Goal: Task Accomplishment & Management: Manage account settings

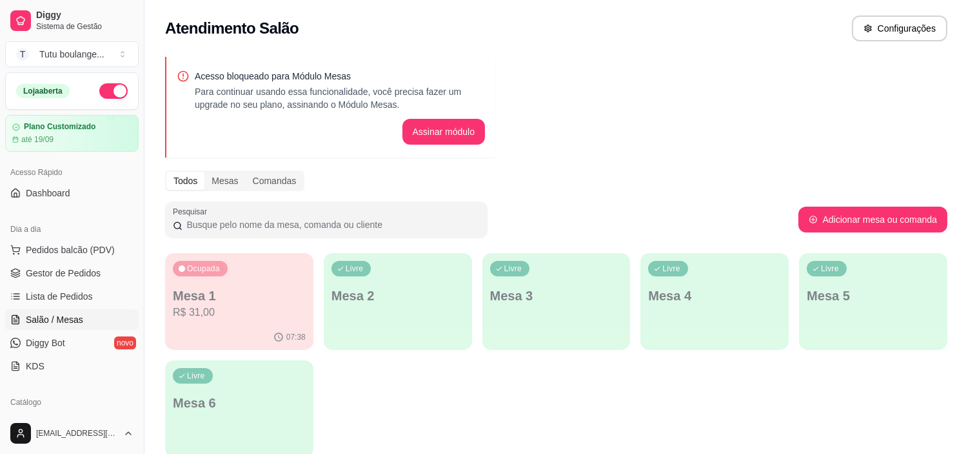
scroll to position [188, 0]
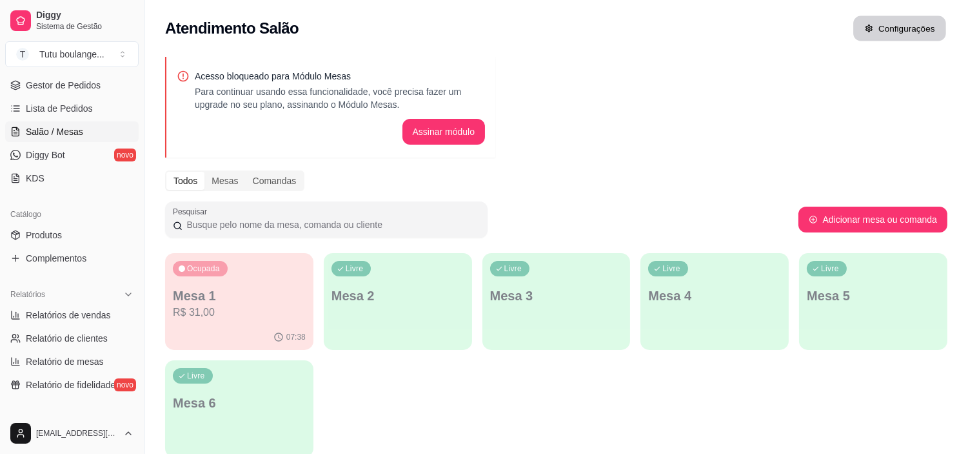
click at [900, 23] on button "Configurações" at bounding box center [900, 28] width 93 height 25
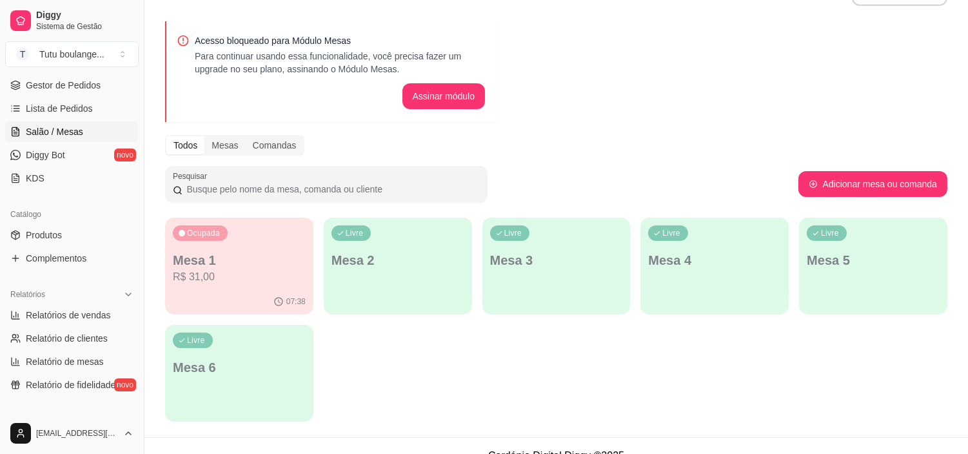
scroll to position [55, 0]
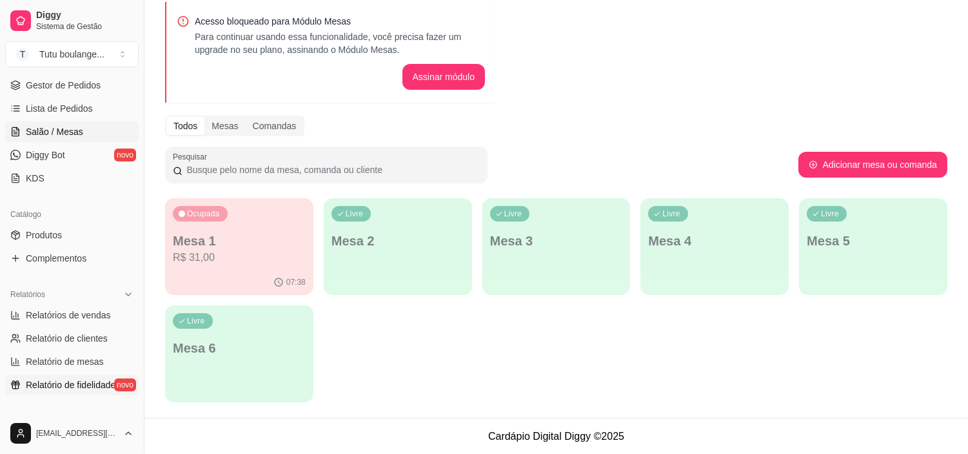
click at [55, 383] on span "Relatório de fidelidade" at bounding box center [71, 384] width 90 height 13
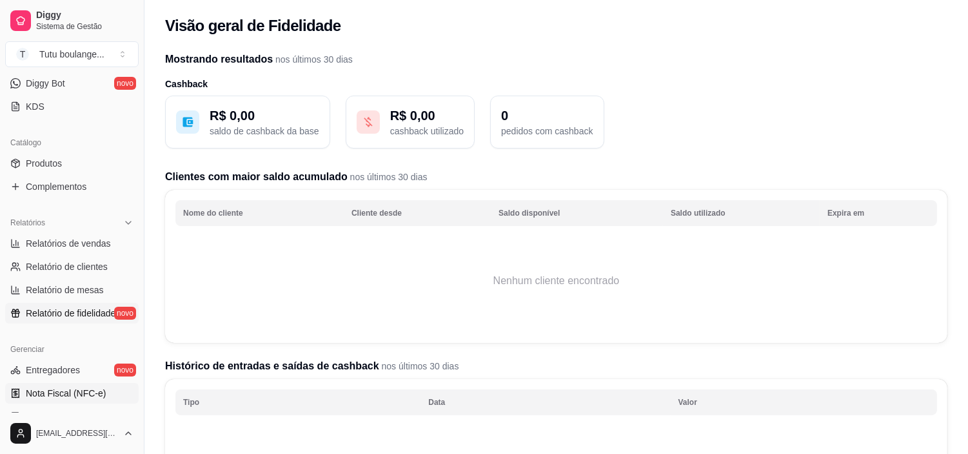
scroll to position [188, 0]
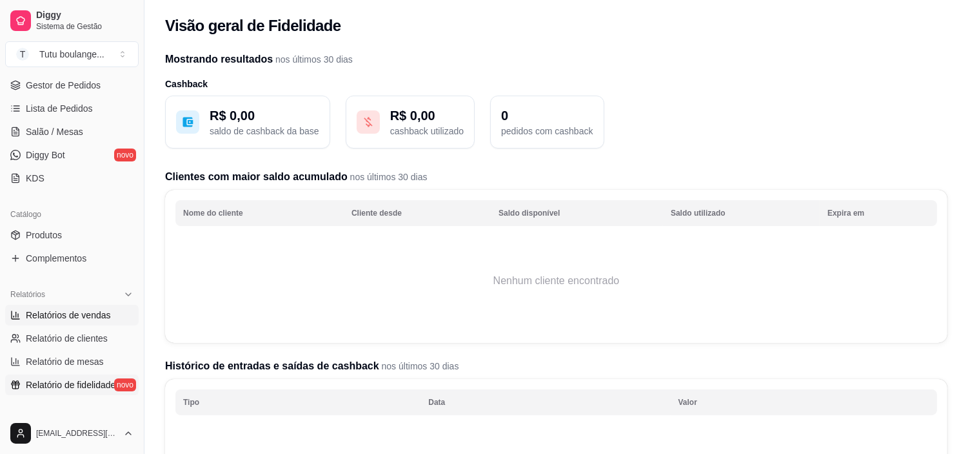
click at [71, 315] on span "Relatórios de vendas" at bounding box center [68, 314] width 85 height 13
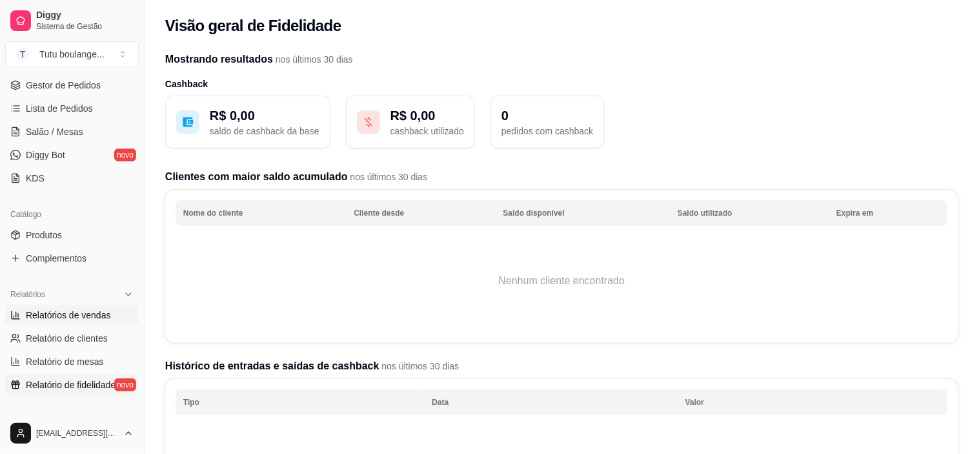
select select "ALL"
select select "0"
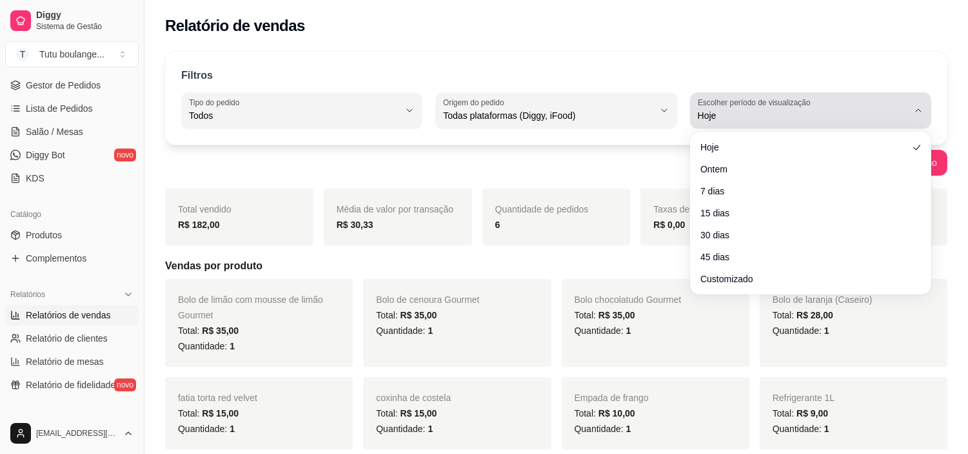
click at [917, 110] on icon "button" at bounding box center [919, 110] width 10 height 10
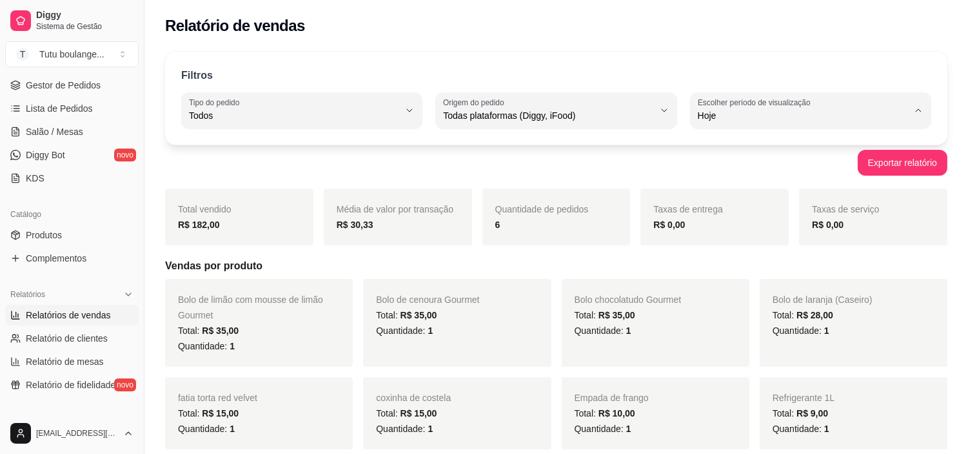
click at [720, 230] on span "30 dias" at bounding box center [804, 231] width 199 height 12
type input "30"
select select "30"
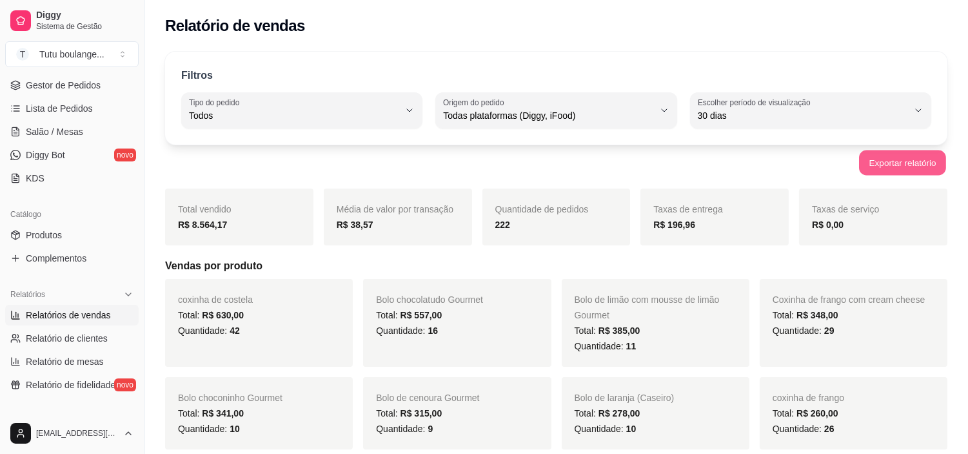
click at [900, 161] on button "Exportar relatório" at bounding box center [902, 162] width 87 height 25
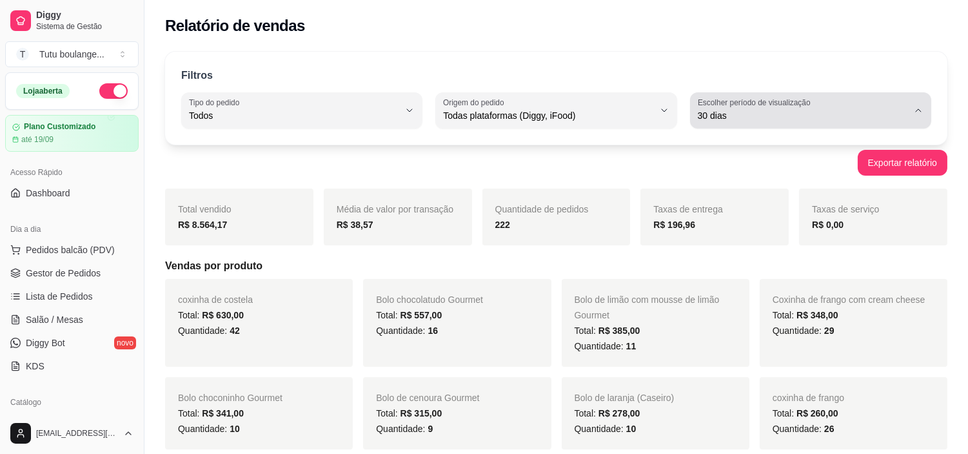
click at [910, 105] on button "Escolher período de visualização 30 dias" at bounding box center [810, 110] width 241 height 36
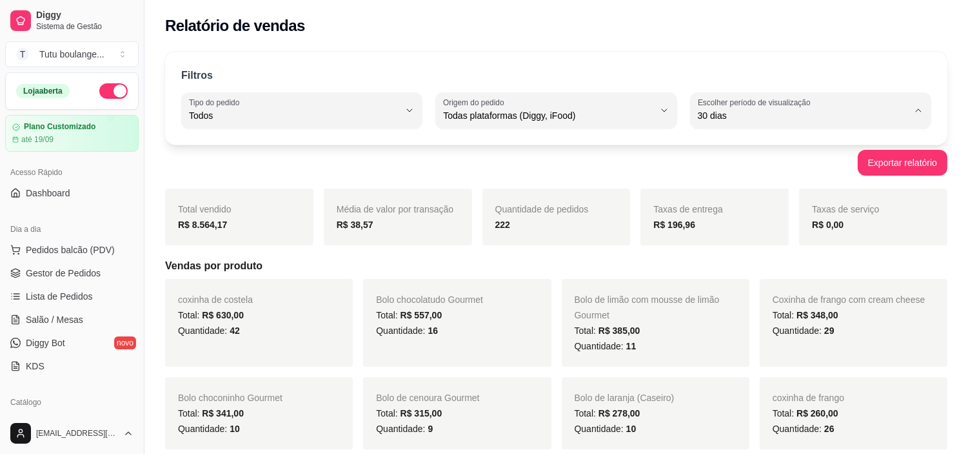
click at [828, 232] on span "30 dias" at bounding box center [804, 231] width 199 height 12
click at [903, 166] on button "Exportar relatório" at bounding box center [902, 162] width 87 height 25
click at [626, 32] on div "Relatório de vendas" at bounding box center [556, 25] width 783 height 21
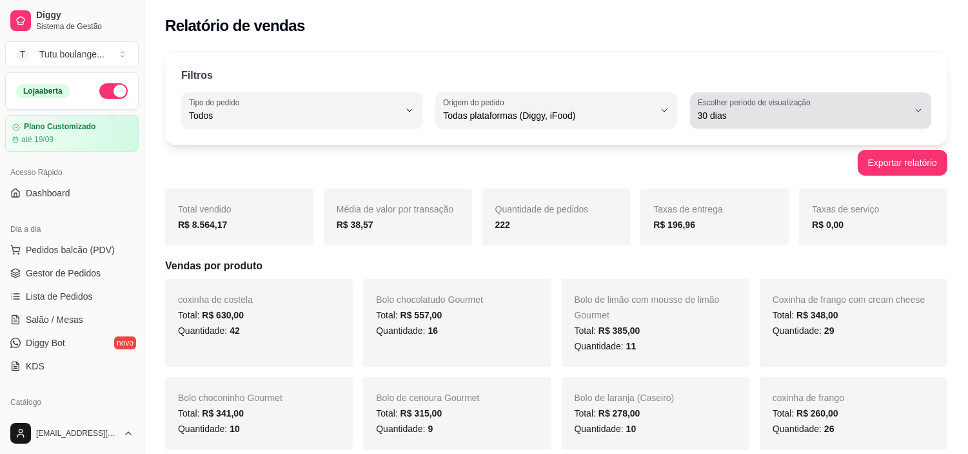
click at [918, 106] on icon "button" at bounding box center [919, 110] width 10 height 10
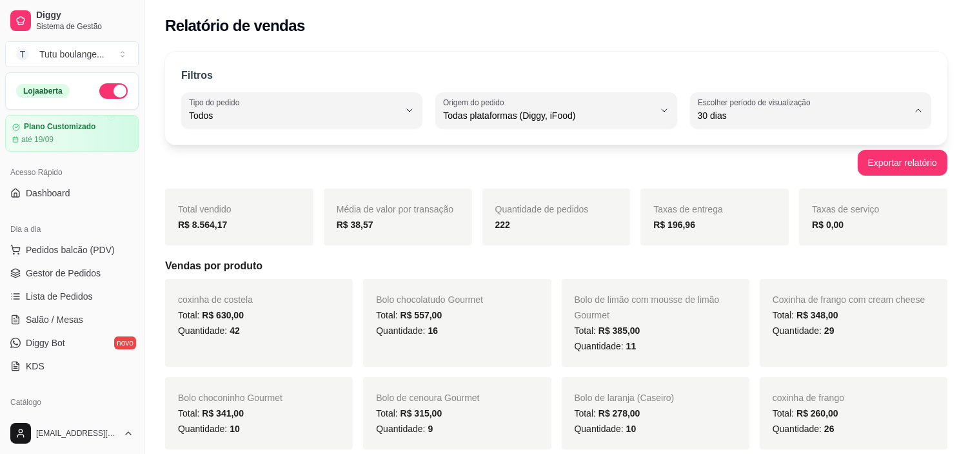
click at [732, 279] on span "Customizado" at bounding box center [804, 272] width 199 height 12
type input "-1"
select select "-1"
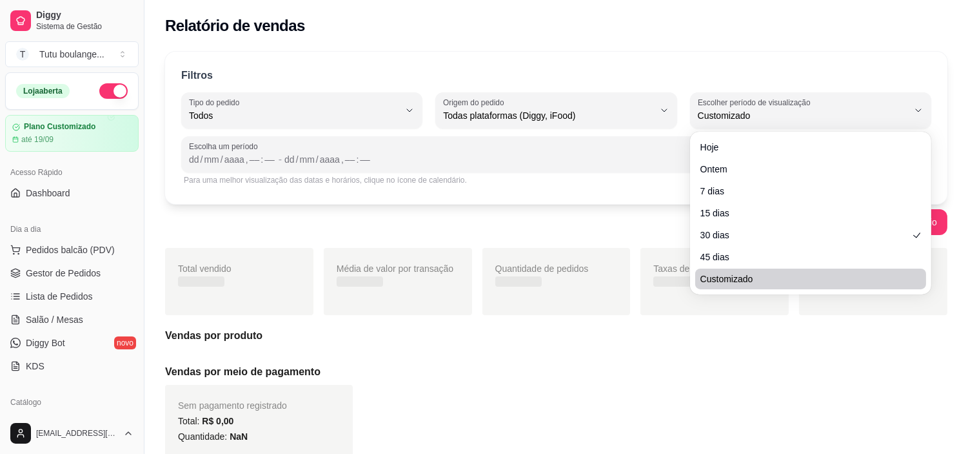
scroll to position [12, 0]
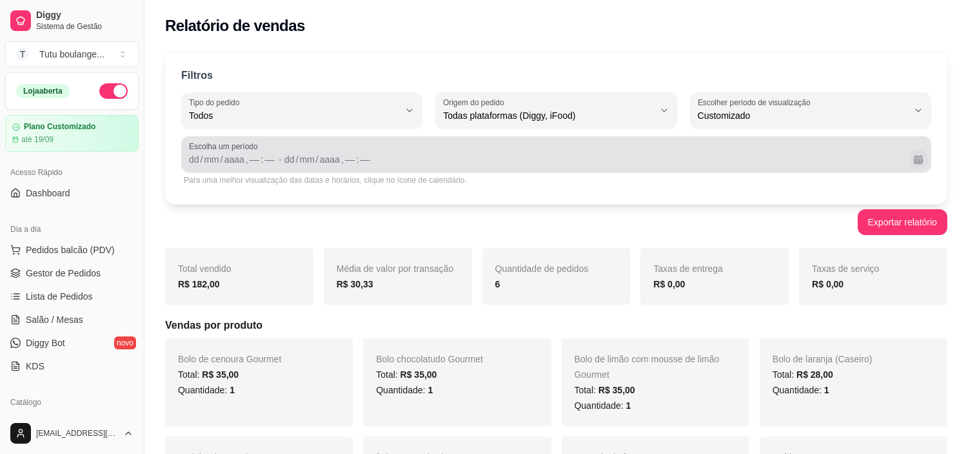
click at [917, 162] on button "Calendário" at bounding box center [918, 159] width 20 height 20
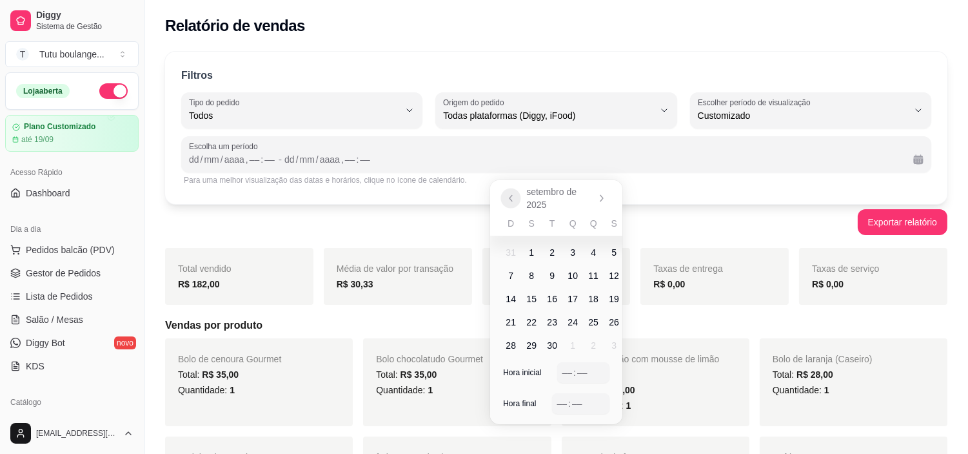
click at [508, 201] on icon "Anterior" at bounding box center [511, 198] width 10 height 10
click at [508, 201] on button "Anterior" at bounding box center [511, 195] width 20 height 20
click at [508, 201] on button "Anterior" at bounding box center [511, 195] width 21 height 21
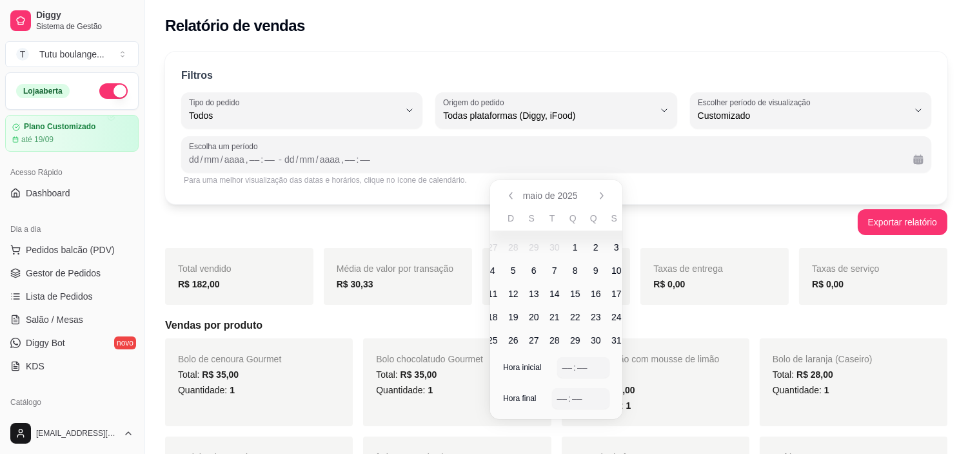
click at [510, 201] on button "Anterior" at bounding box center [511, 195] width 21 height 21
click at [510, 201] on button "Anterior" at bounding box center [511, 195] width 20 height 20
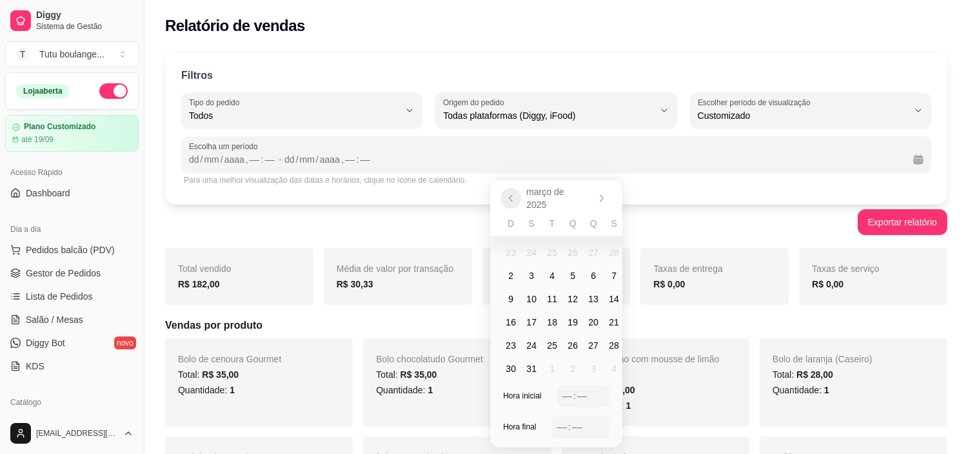
click at [510, 201] on icon "Anterior" at bounding box center [511, 198] width 10 height 10
click at [573, 246] on span "1" at bounding box center [572, 252] width 5 height 13
click at [602, 201] on icon "Próximo" at bounding box center [602, 198] width 10 height 10
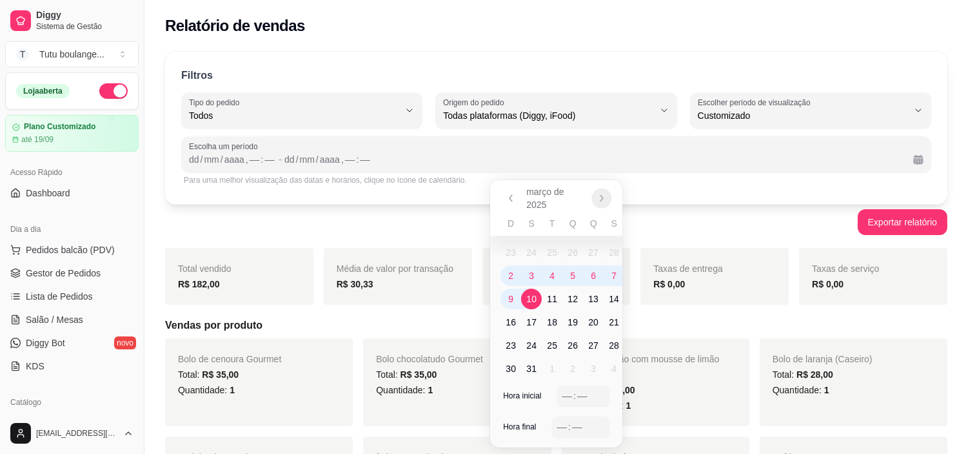
click at [602, 201] on icon "Próximo" at bounding box center [602, 198] width 10 height 10
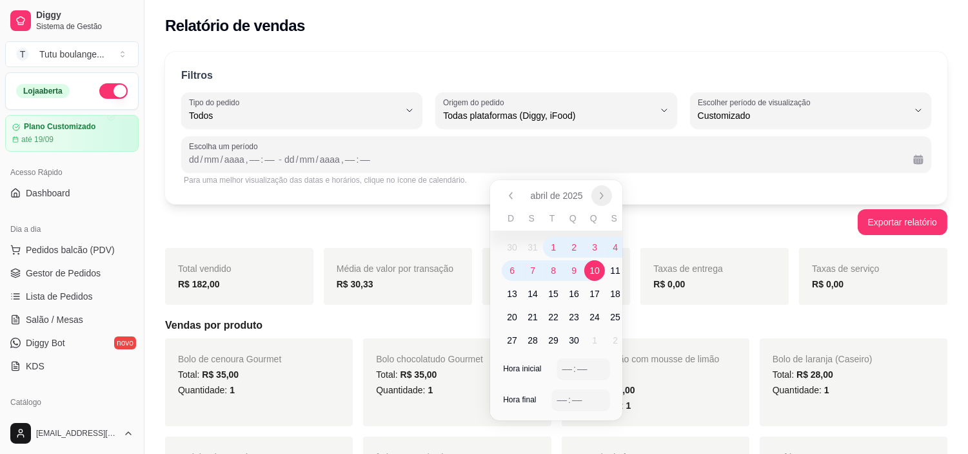
click at [602, 201] on button "Próximo" at bounding box center [602, 195] width 21 height 21
click at [602, 201] on button "Próximo" at bounding box center [602, 195] width 20 height 20
click at [602, 201] on button "Próximo" at bounding box center [602, 195] width 21 height 21
click at [602, 201] on button "Próximo" at bounding box center [602, 195] width 20 height 20
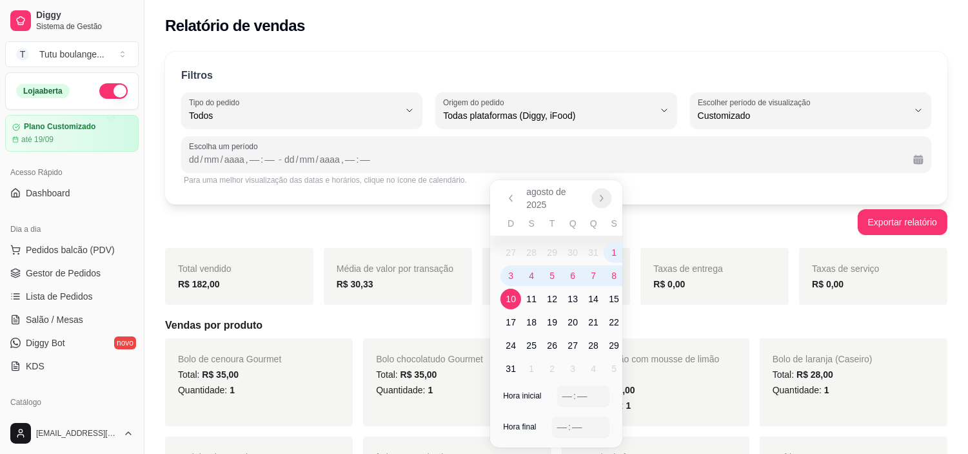
click at [602, 201] on icon "Próximo" at bounding box center [602, 198] width 10 height 10
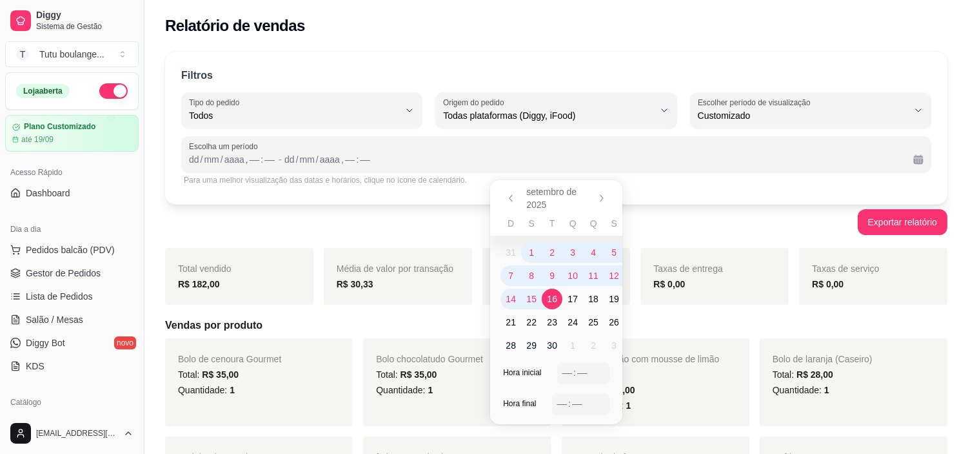
click at [550, 300] on span "16" at bounding box center [552, 298] width 10 height 13
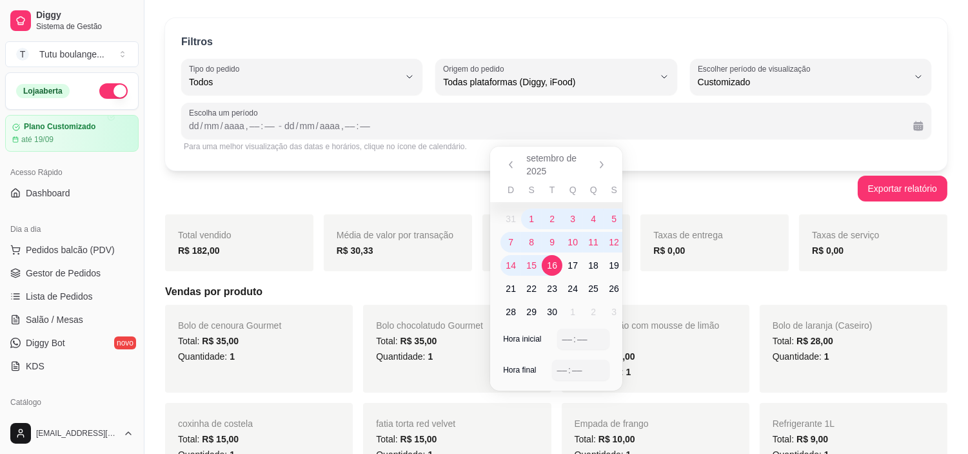
scroll to position [0, 0]
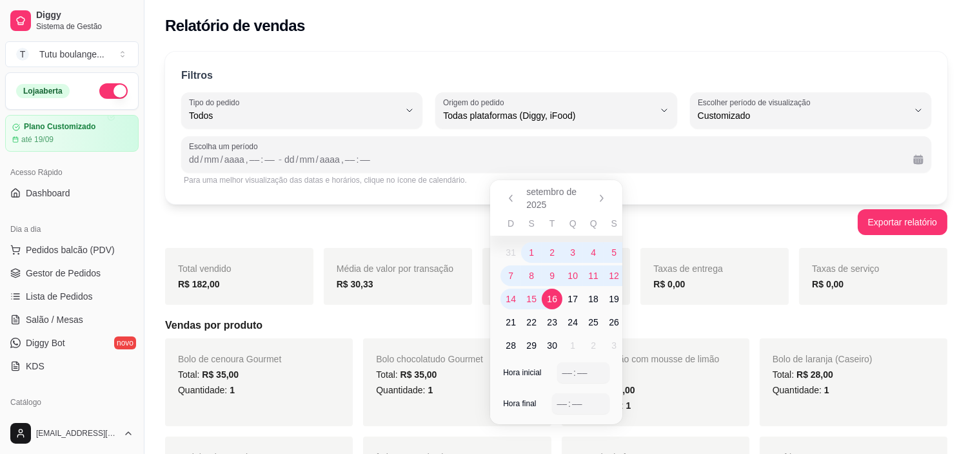
click at [714, 227] on div "Exportar relatório" at bounding box center [556, 222] width 783 height 26
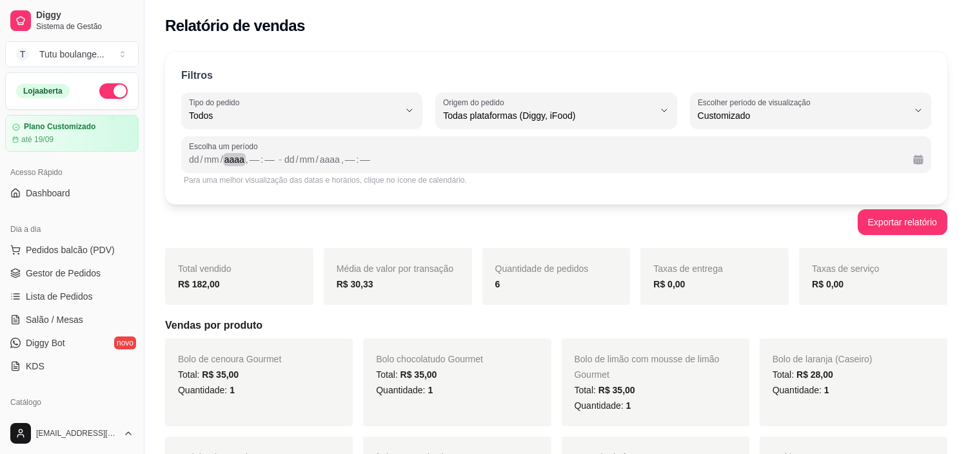
click at [239, 153] on div "aaaa" at bounding box center [234, 159] width 23 height 13
click at [267, 157] on div "––" at bounding box center [269, 159] width 13 height 13
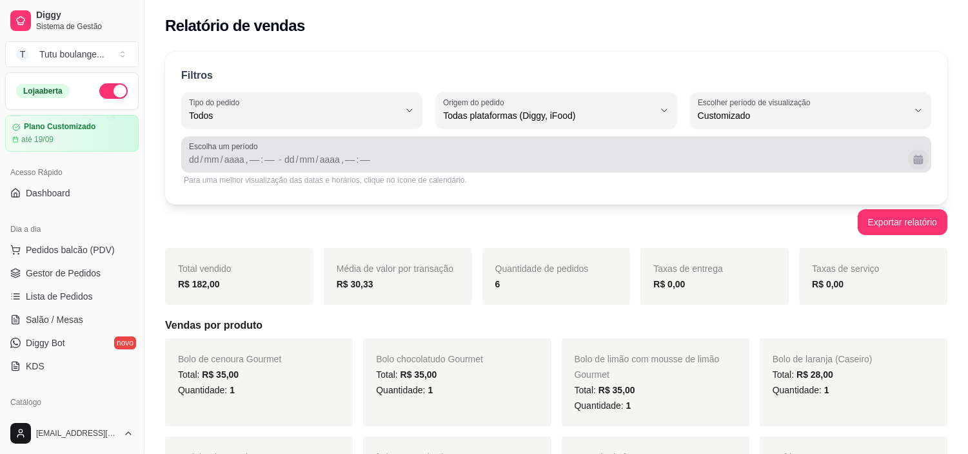
click at [921, 157] on button "Calendário" at bounding box center [918, 159] width 21 height 21
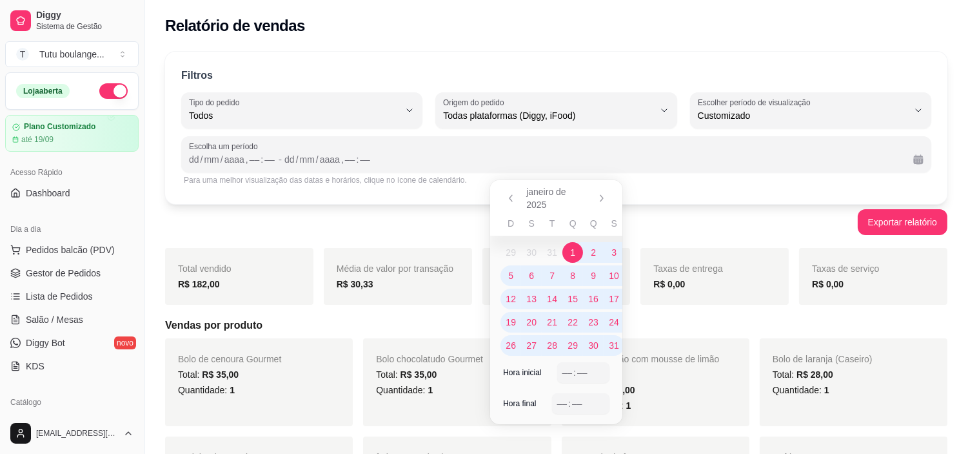
click at [572, 248] on span "1" at bounding box center [572, 252] width 5 height 13
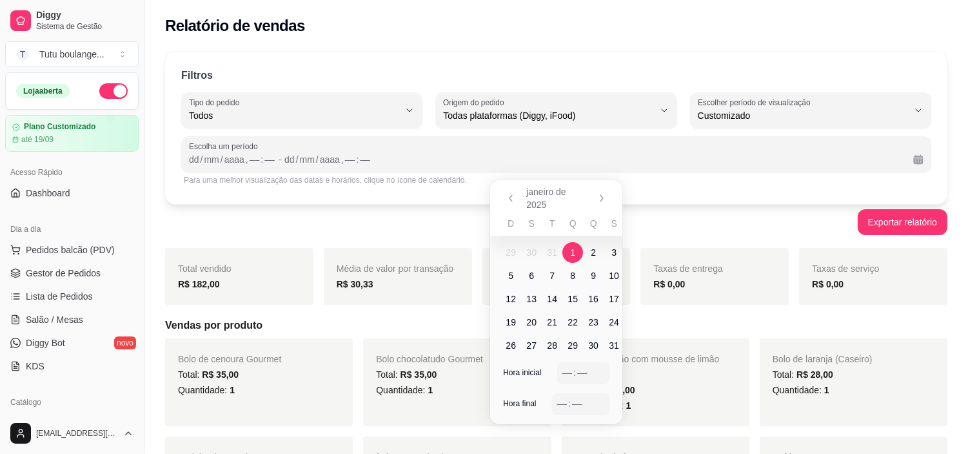
click at [572, 248] on span "1" at bounding box center [572, 252] width 5 height 13
click at [570, 254] on span "1" at bounding box center [572, 252] width 5 height 13
click at [599, 195] on icon "Próximo" at bounding box center [602, 198] width 10 height 10
click at [508, 275] on span "2" at bounding box center [510, 275] width 5 height 13
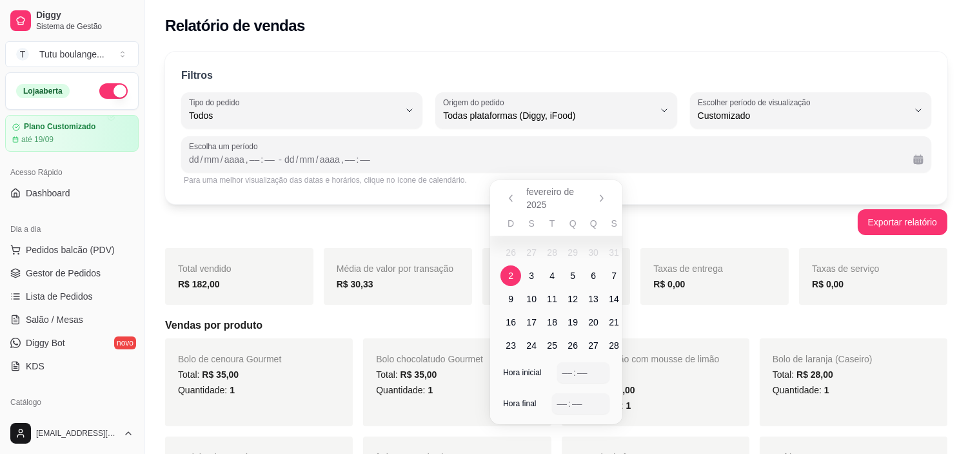
click at [508, 275] on span "2" at bounding box center [510, 275] width 5 height 13
click at [506, 191] on button "Anterior" at bounding box center [511, 198] width 21 height 21
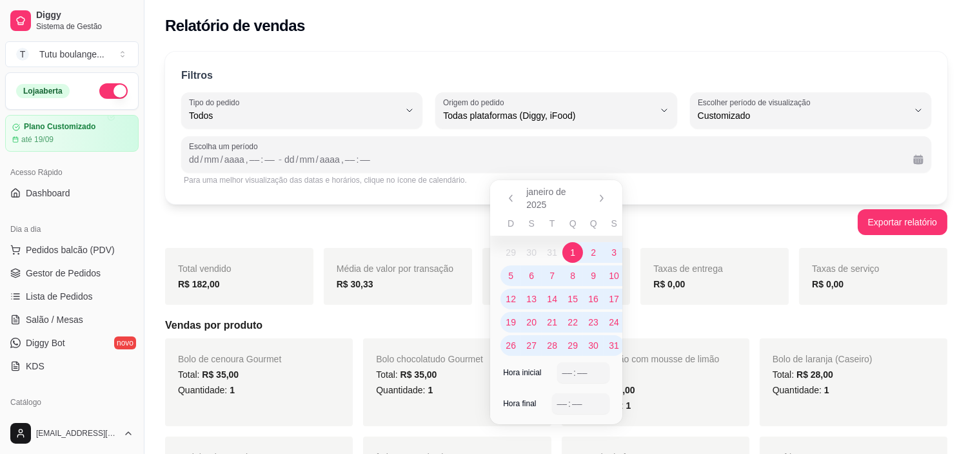
click at [579, 252] on span "1" at bounding box center [573, 252] width 21 height 21
click at [578, 252] on span "1" at bounding box center [573, 252] width 21 height 21
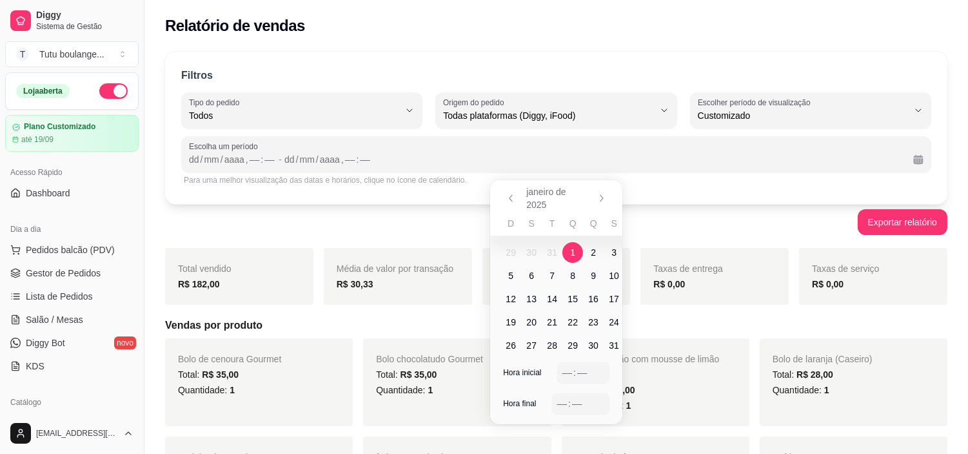
click at [578, 252] on span "1" at bounding box center [573, 252] width 21 height 21
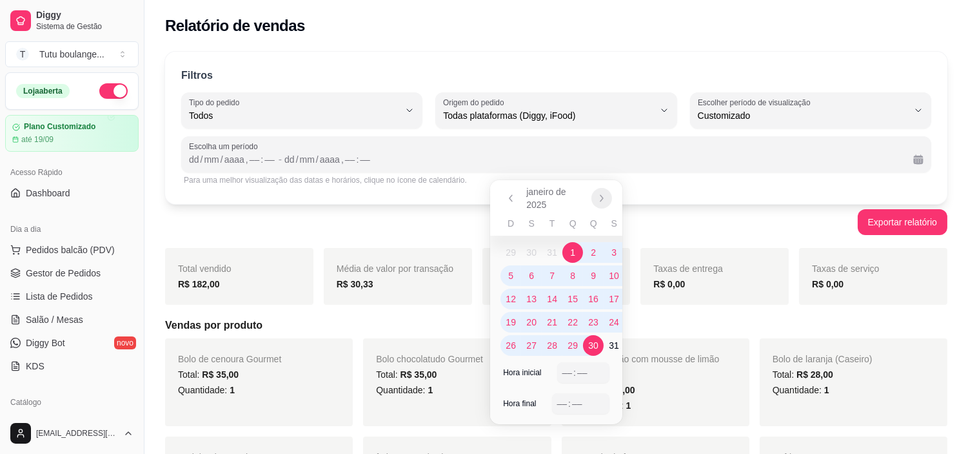
click at [603, 198] on icon "Próximo" at bounding box center [602, 198] width 10 height 10
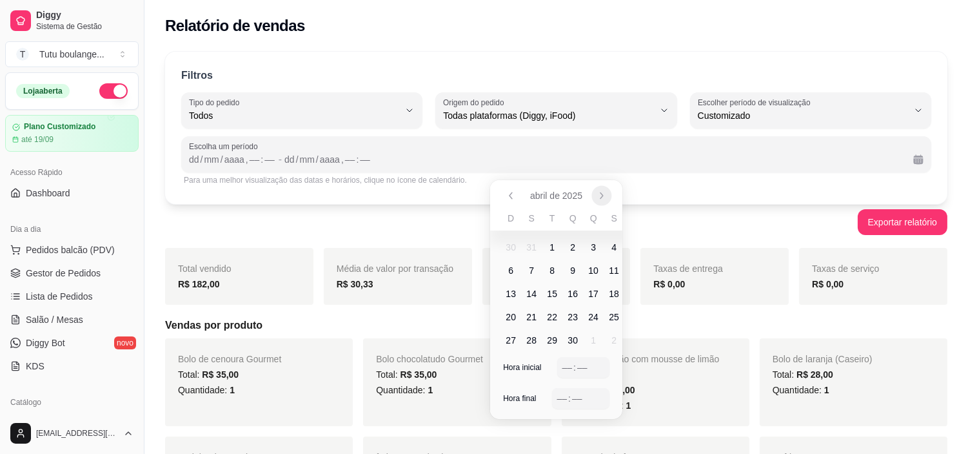
click at [603, 198] on icon "Próximo" at bounding box center [602, 195] width 10 height 10
click at [603, 198] on icon "Próximo" at bounding box center [602, 198] width 10 height 10
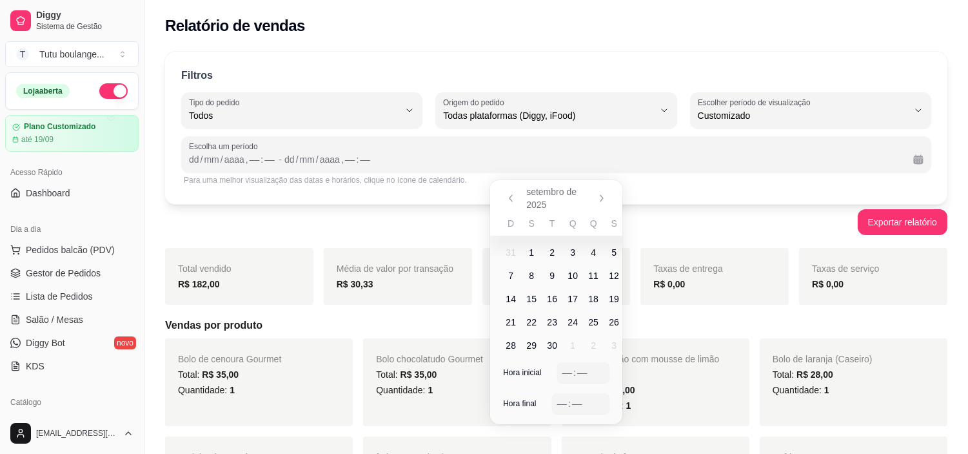
click at [571, 269] on span "10" at bounding box center [573, 275] width 10 height 13
click at [528, 246] on span "1" at bounding box center [531, 252] width 21 height 21
click at [575, 267] on span "10" at bounding box center [573, 275] width 21 height 21
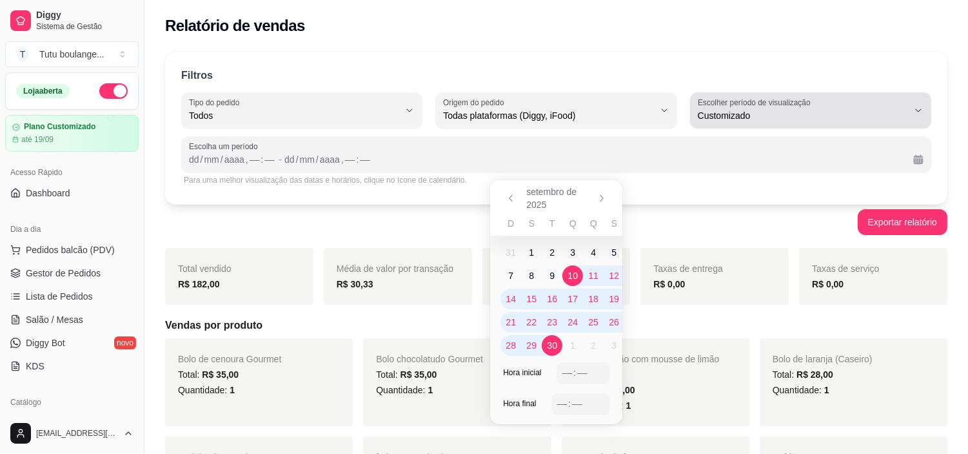
click at [920, 116] on button "Escolher período de visualização Customizado" at bounding box center [810, 110] width 241 height 36
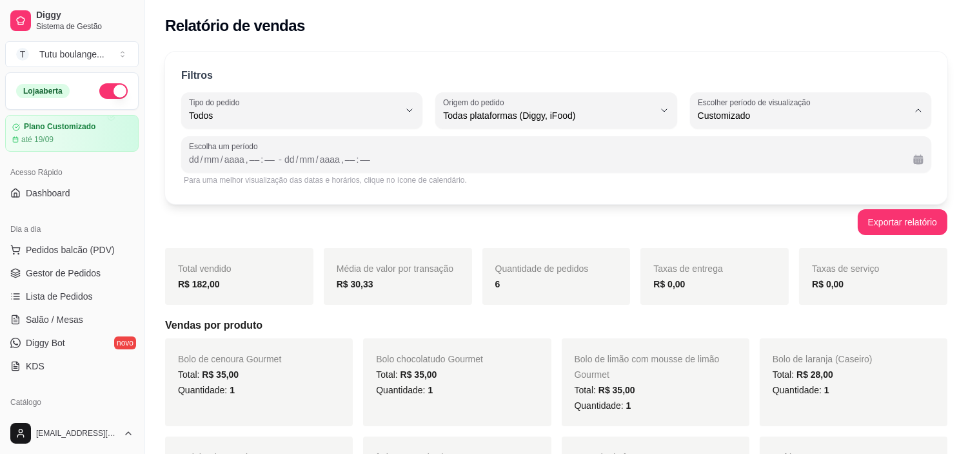
click at [795, 279] on span "Customizado" at bounding box center [804, 272] width 199 height 12
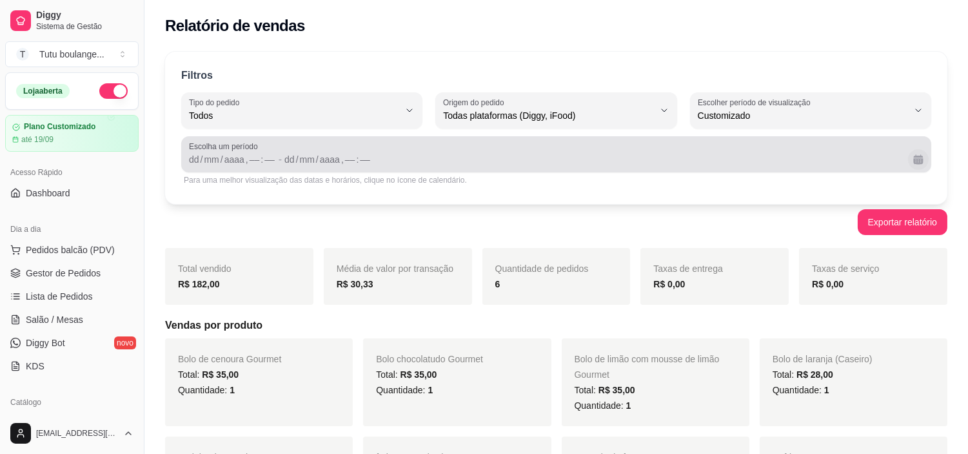
click at [916, 165] on button "Calendário" at bounding box center [918, 159] width 21 height 21
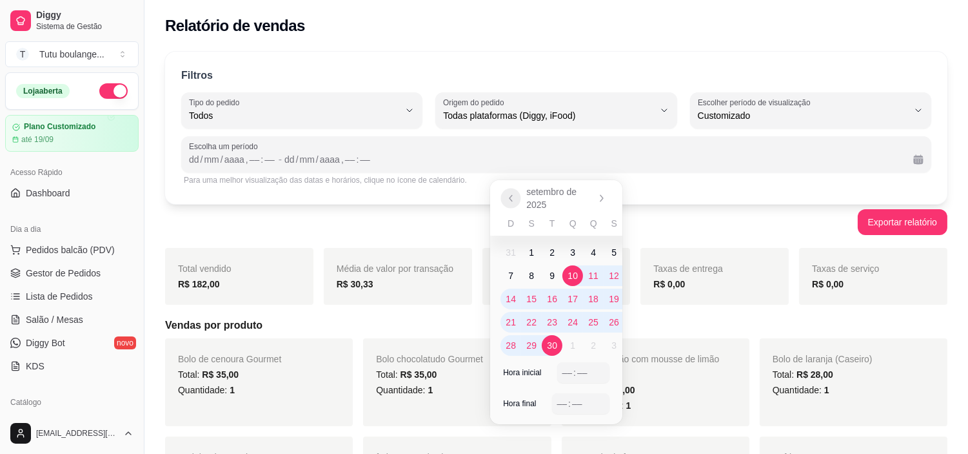
click at [510, 197] on icon "Anterior" at bounding box center [511, 198] width 10 height 10
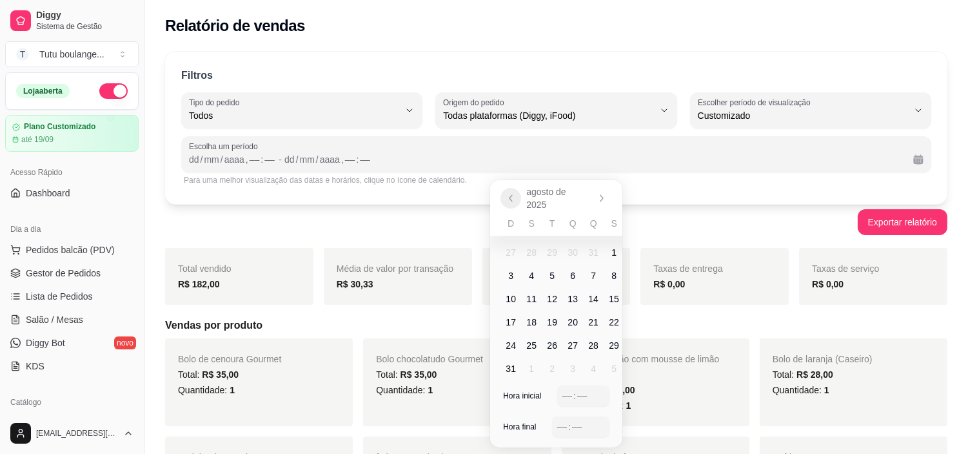
click at [510, 197] on icon "Anterior" at bounding box center [511, 198] width 10 height 10
click at [510, 197] on icon "Anterior" at bounding box center [511, 195] width 10 height 10
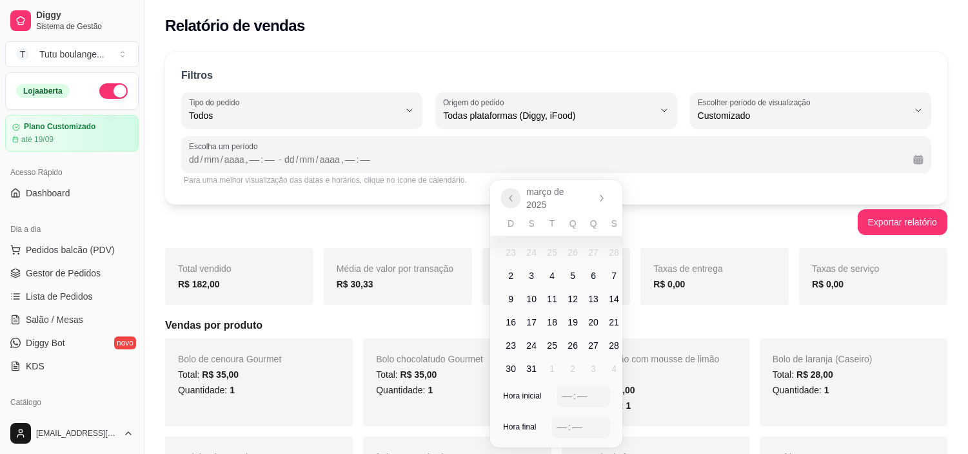
click at [510, 197] on icon "Anterior" at bounding box center [511, 198] width 10 height 10
click at [574, 248] on span "1" at bounding box center [572, 252] width 5 height 13
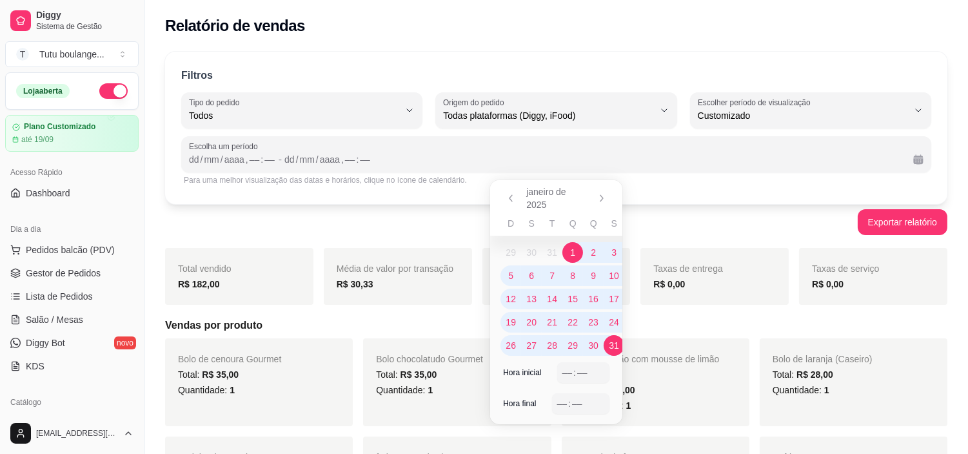
click at [610, 345] on span "31" at bounding box center [614, 345] width 10 height 13
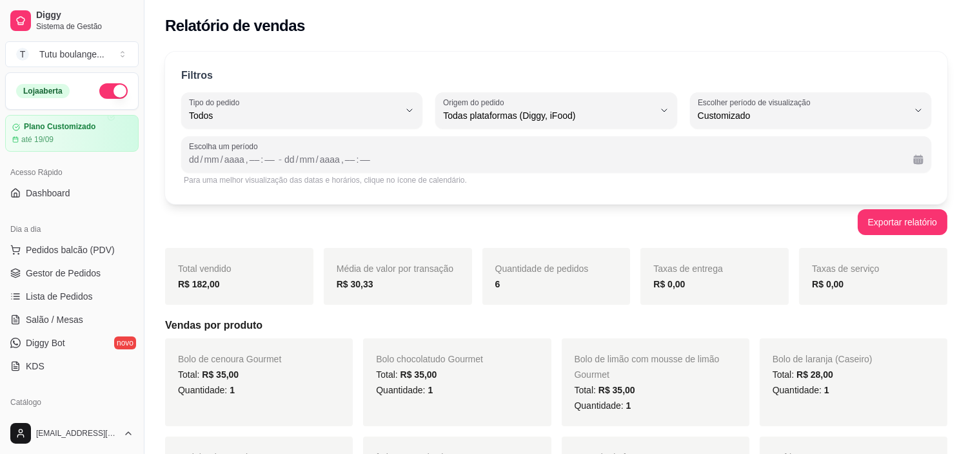
click at [859, 319] on h5 "Vendas por produto" at bounding box center [556, 324] width 783 height 15
click at [85, 273] on span "Gestor de Pedidos" at bounding box center [63, 272] width 75 height 13
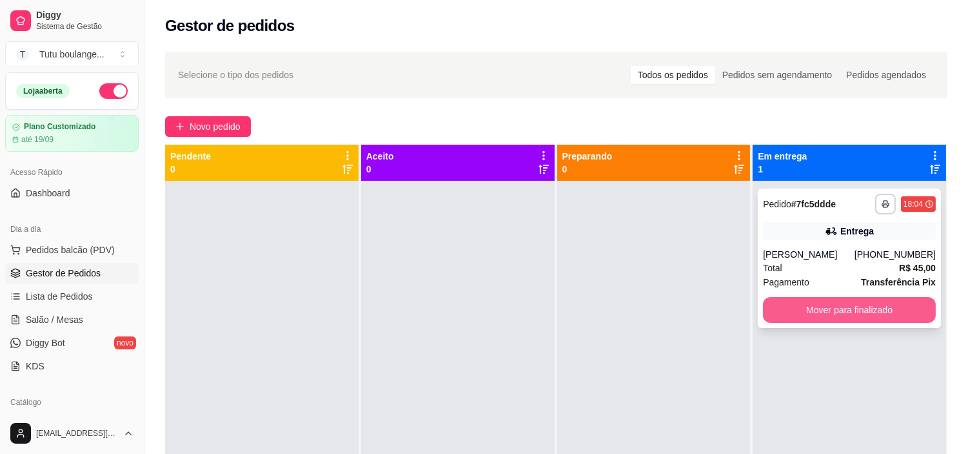
click at [843, 310] on button "Mover para finalizado" at bounding box center [849, 310] width 173 height 26
